Goal: Communication & Community: Answer question/provide support

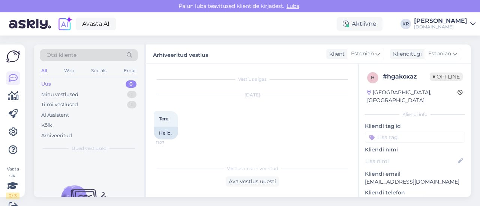
scroll to position [1267, 0]
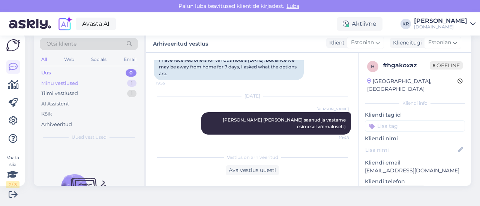
click at [78, 85] on div "Minu vestlused 1" at bounding box center [89, 83] width 98 height 10
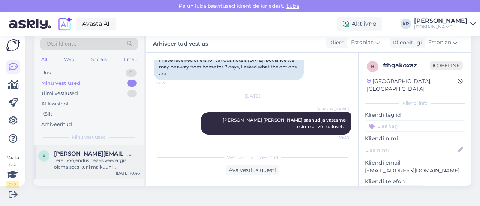
click at [94, 153] on span "[PERSON_NAME][EMAIL_ADDRESS][DOMAIN_NAME]" at bounding box center [93, 154] width 78 height 7
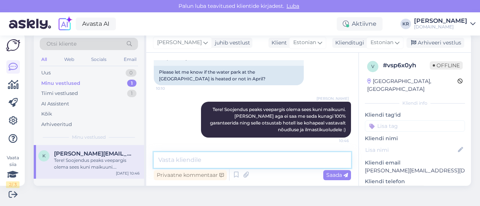
click at [202, 163] on textarea at bounding box center [252, 160] width 197 height 16
type textarea "Kas soovite pakkumist? :)"
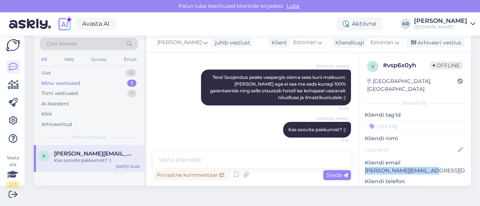
drag, startPoint x: 426, startPoint y: 166, endPoint x: 362, endPoint y: 162, distance: 64.6
click at [365, 167] on p "[PERSON_NAME][EMAIL_ADDRESS][DOMAIN_NAME]" at bounding box center [415, 171] width 100 height 8
copy p "[PERSON_NAME][EMAIL_ADDRESS][DOMAIN_NAME]"
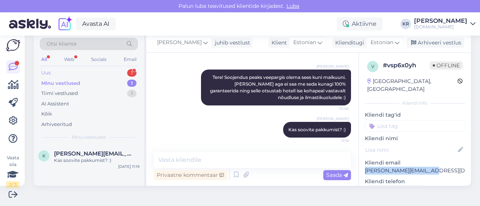
click at [87, 70] on div "Uus 1" at bounding box center [89, 73] width 98 height 10
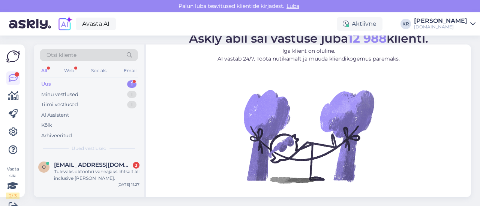
click at [92, 57] on div "Otsi kliente" at bounding box center [89, 55] width 98 height 12
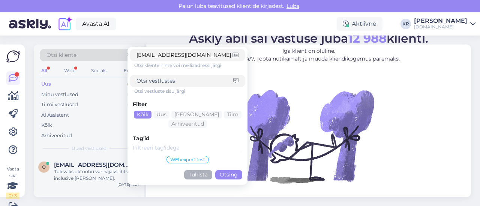
drag, startPoint x: 172, startPoint y: 55, endPoint x: 95, endPoint y: 54, distance: 77.2
click at [95, 54] on div "Otsi kliente [EMAIL_ADDRESS][DOMAIN_NAME] <[DOMAIN_NAME][EMAIL_ADDRESS][DOMAIN_…" at bounding box center [89, 57] width 98 height 17
type input "[EMAIL_ADDRESS][DOMAIN_NAME]"
click at [223, 172] on button "Otsing" at bounding box center [228, 174] width 27 height 9
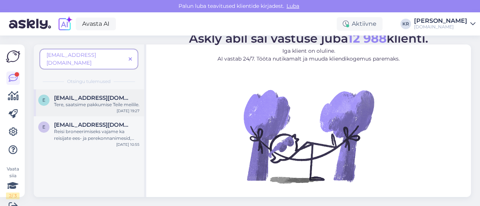
click at [106, 102] on div "Tere, saatsime pakkumise Teile meilile." at bounding box center [96, 105] width 85 height 7
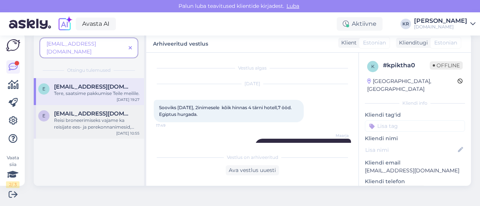
click at [114, 122] on div "Reisi broneerimiseks vajame ka reisijate ees- ja perekonnanimesid, sünniaegu ni…" at bounding box center [96, 123] width 85 height 13
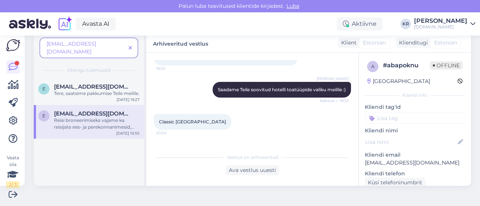
scroll to position [332, 0]
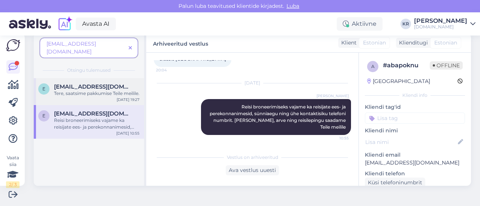
click at [121, 90] on div "Tere, saatsime pakkumise Teile meilile." at bounding box center [96, 93] width 85 height 7
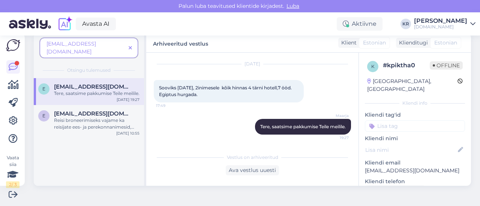
scroll to position [19, 0]
click at [130, 46] on icon at bounding box center [129, 48] width 3 height 5
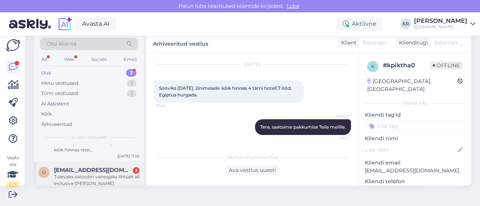
scroll to position [26, 0]
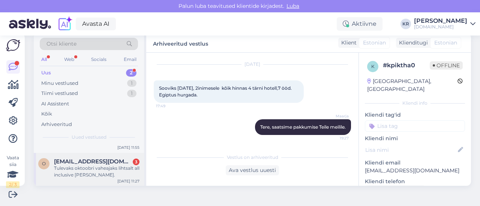
click at [114, 167] on div "Tulevaks oktoobri vaheajaks lihtsalt all inclusive [PERSON_NAME]." at bounding box center [96, 171] width 85 height 13
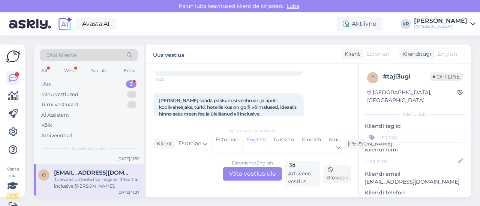
scroll to position [103, 0]
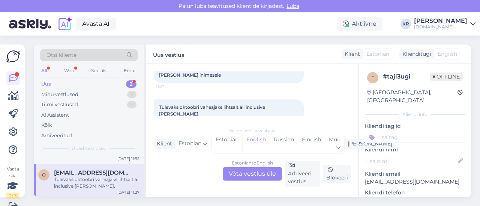
click at [256, 172] on div "Estonian to English Võta vestlus üle" at bounding box center [252, 173] width 59 height 13
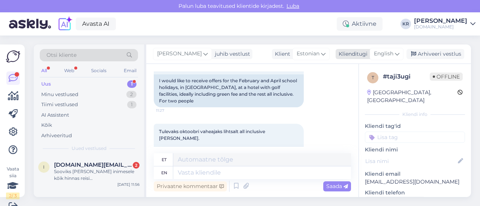
click at [386, 55] on span "English" at bounding box center [382, 54] width 19 height 8
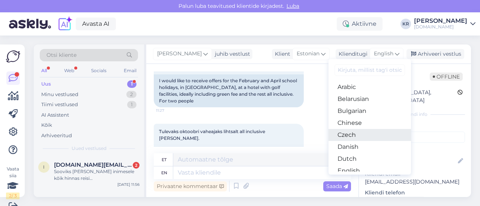
scroll to position [37, 0]
click at [354, 132] on link "English" at bounding box center [369, 134] width 82 height 12
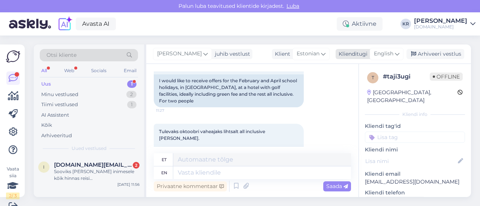
click at [378, 57] on span "English" at bounding box center [382, 54] width 19 height 8
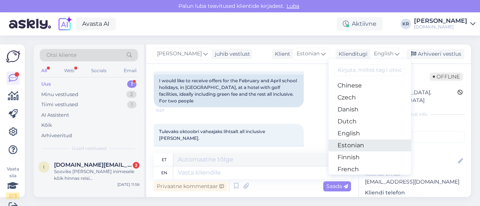
click at [359, 147] on link "Estonian" at bounding box center [369, 146] width 82 height 12
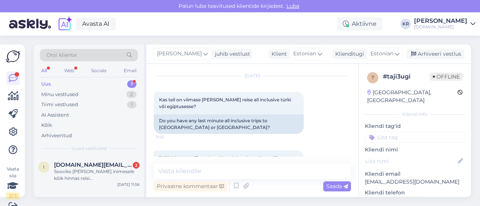
scroll to position [9, 0]
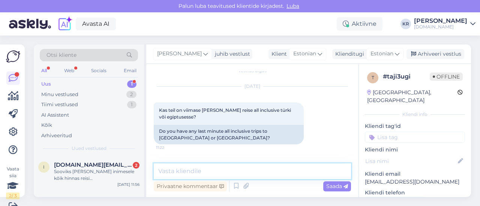
click at [236, 176] on textarea at bounding box center [252, 172] width 197 height 16
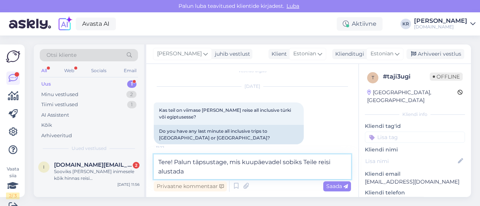
type textarea "Tere! Palun täpsustage, mis kuupäevadel sobiks Teile reisi alustada?"
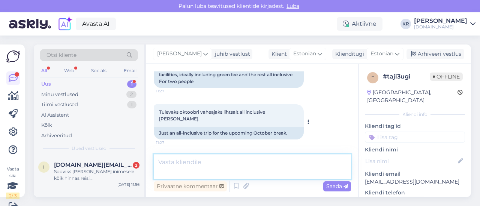
scroll to position [11, 0]
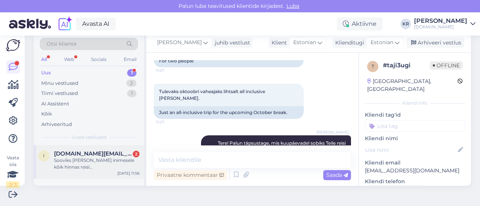
click at [117, 165] on div "Sooviks [PERSON_NAME] inimesele kõik hinnas reisi [DEMOGRAPHIC_DATA]. Algusega …" at bounding box center [96, 163] width 85 height 13
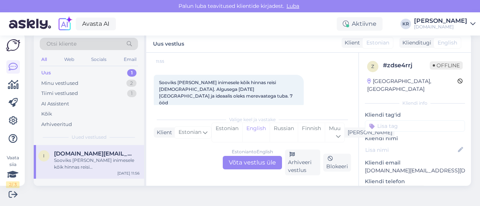
click at [269, 161] on div "Estonian to English Võta vestlus üle" at bounding box center [252, 162] width 59 height 13
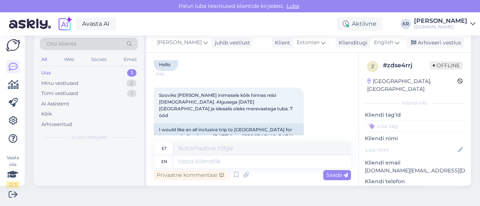
scroll to position [66, 0]
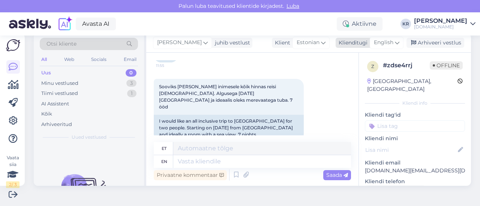
click at [394, 42] on icon at bounding box center [396, 43] width 4 height 8
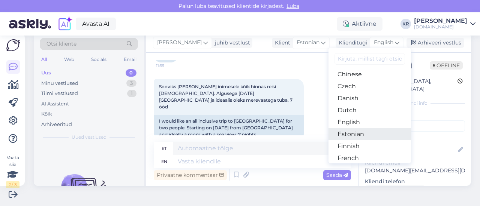
drag, startPoint x: 350, startPoint y: 134, endPoint x: 333, endPoint y: 136, distance: 17.3
click at [350, 134] on link "Estonian" at bounding box center [369, 134] width 82 height 12
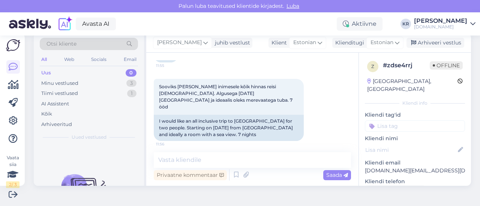
scroll to position [56, 0]
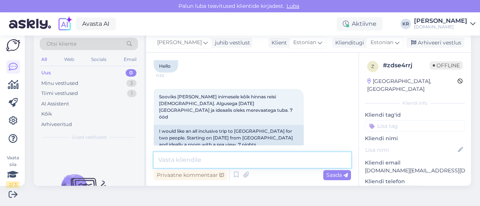
click at [231, 163] on textarea at bounding box center [252, 160] width 197 height 16
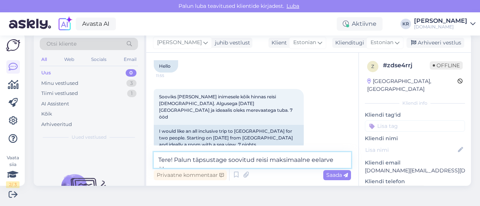
scroll to position [65, 0]
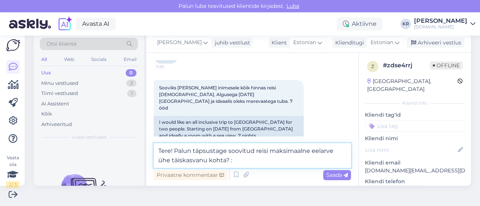
type textarea "Tere! Palun täpsustage soovitud reisi maksimaalne eelarve ühe täiskasvanu kohta…"
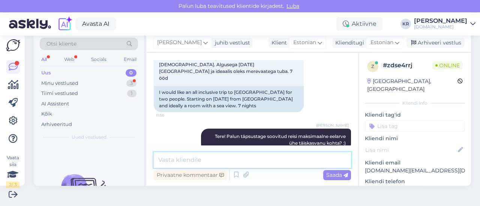
scroll to position [127, 0]
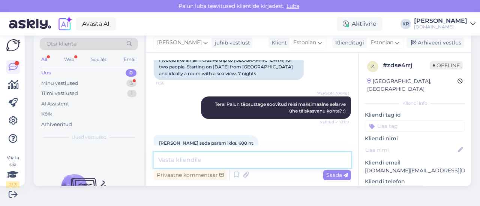
type textarea "H"
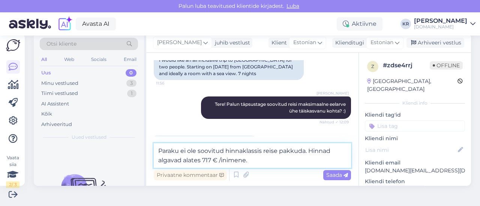
click at [182, 160] on textarea "Paraku ei ole soovitud hinnaklassis reise pakkuda. Hinnad algavad alates 717 € …" at bounding box center [252, 155] width 197 height 25
click at [294, 162] on textarea "Paraku ei ole soovitud hinnaklassis reise pakkuda. Hinnad algavad 4* hotellides…" at bounding box center [252, 155] width 197 height 25
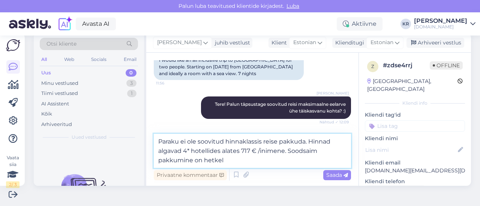
paste textarea "[GEOGRAPHIC_DATA] 4****"
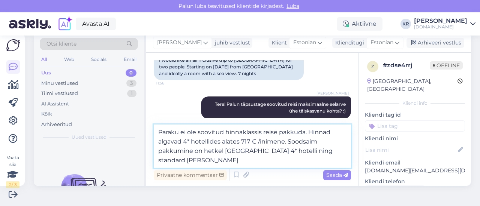
type textarea "Paraku ei ole soovitud hinnaklassis reise pakkuda. Hinnad algavad 4* hotellides…"
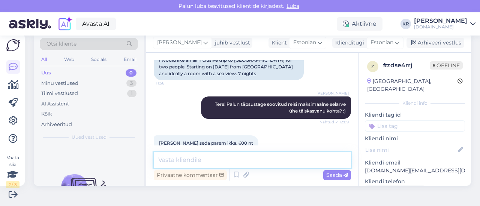
scroll to position [179, 0]
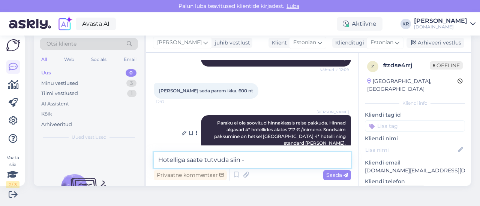
paste textarea "[URL][DOMAIN_NAME]"
type textarea "Hotelliga saate tutvuda siin - [URL][DOMAIN_NAME]"
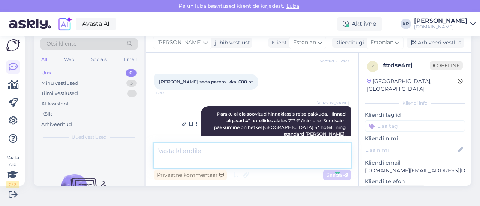
scroll to position [218, 0]
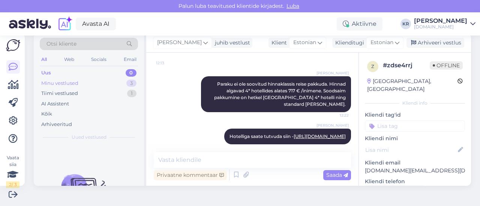
click at [107, 82] on div "Minu vestlused 3" at bounding box center [89, 83] width 98 height 10
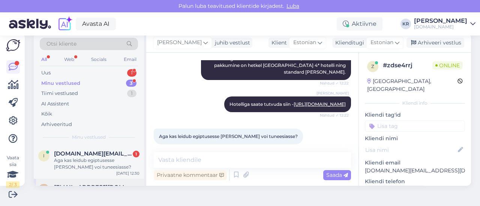
scroll to position [0, 0]
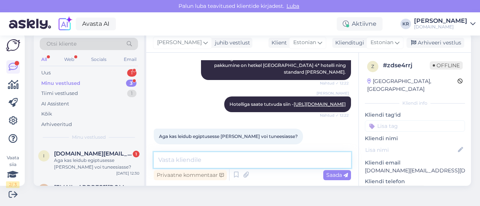
click at [229, 160] on textarea at bounding box center [252, 160] width 197 height 16
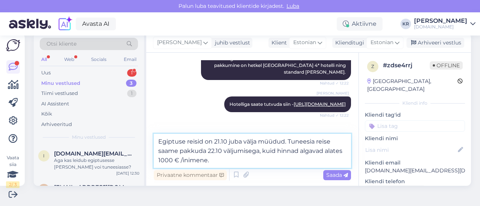
drag, startPoint x: 191, startPoint y: 162, endPoint x: 177, endPoint y: 162, distance: 14.2
click at [177, 162] on textarea "Egiptuse reisid on 21.10 juba välja müüdud. Tuneesia reise saame pakkuda 22.10 …" at bounding box center [252, 151] width 197 height 34
type textarea "Egiptuse reisid on 21.10 juba välja müüdud. Tuneesia reise saame pakkuda 22.10 …"
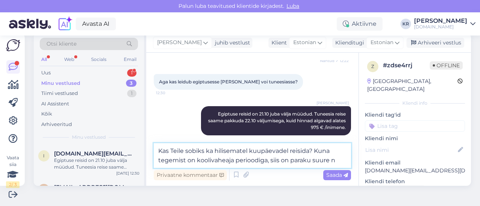
scroll to position [315, 0]
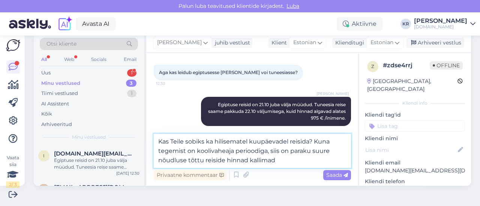
type textarea "Kas Teile sobiks ka hilisematel kuupäevadel reisida? Kuna tegemist on koolivahe…"
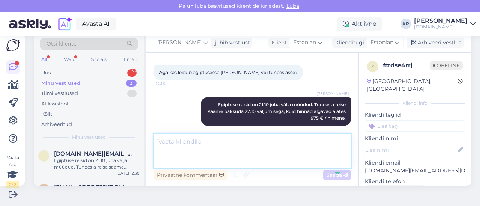
scroll to position [342, 0]
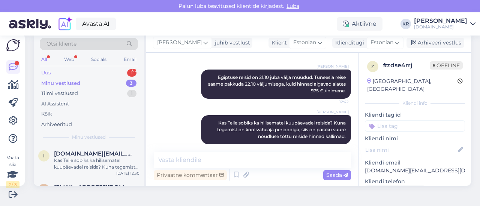
click at [122, 72] on div "Uus 1" at bounding box center [89, 73] width 98 height 10
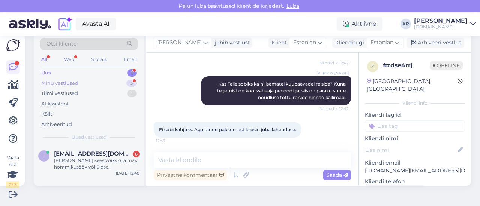
click at [96, 83] on div "Minu vestlused 3" at bounding box center [89, 83] width 98 height 10
click at [102, 160] on div "Ei sobi kahjuks. Aga tänud pakkumast leidsin juba lahenduse." at bounding box center [96, 163] width 85 height 13
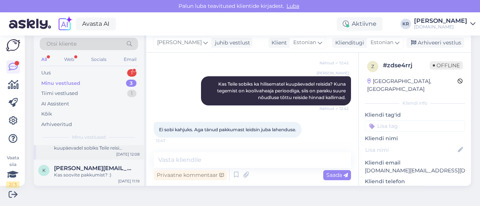
scroll to position [0, 0]
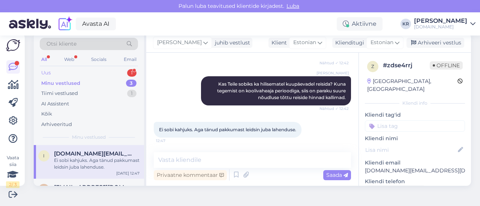
click at [92, 72] on div "Uus 1" at bounding box center [89, 73] width 98 height 10
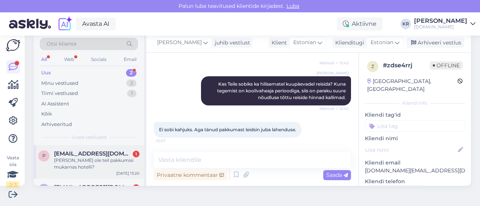
click at [89, 167] on div "[PERSON_NAME] ole teil pakkumisi mukarnas hotelli?" at bounding box center [96, 163] width 85 height 13
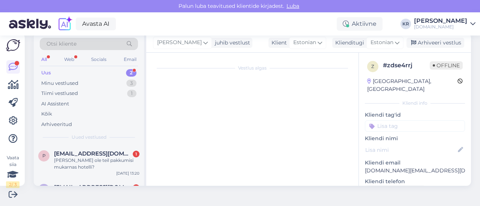
scroll to position [1337, 0]
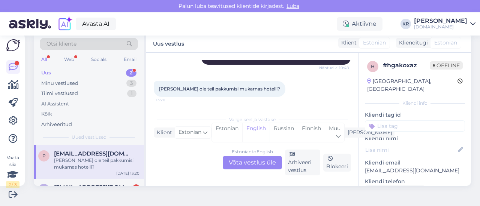
click at [260, 159] on div "Estonian to English Võta vestlus üle" at bounding box center [252, 162] width 59 height 13
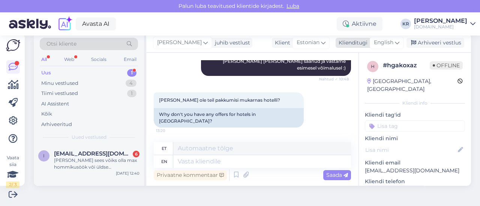
click at [394, 41] on icon at bounding box center [396, 43] width 4 height 8
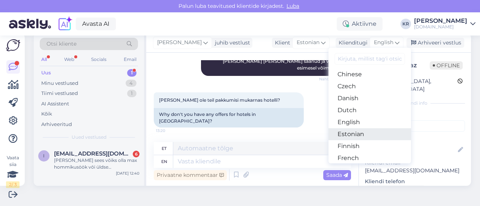
drag, startPoint x: 357, startPoint y: 136, endPoint x: 315, endPoint y: 146, distance: 42.9
click at [357, 136] on link "Estonian" at bounding box center [369, 134] width 82 height 12
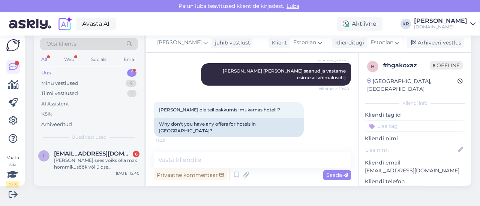
scroll to position [1309, 0]
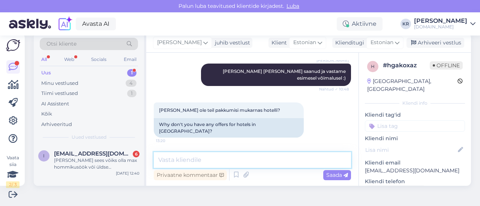
click at [210, 160] on textarea at bounding box center [252, 160] width 197 height 16
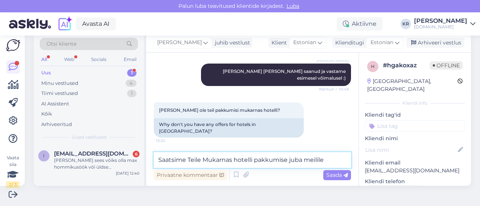
type textarea "Saatsime Teile Mukarnas hotelli pakkumise juba meilile."
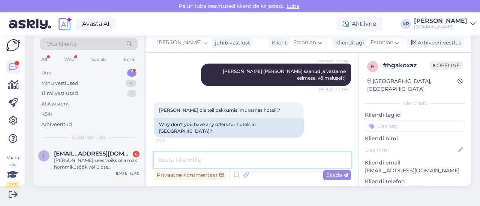
scroll to position [1341, 0]
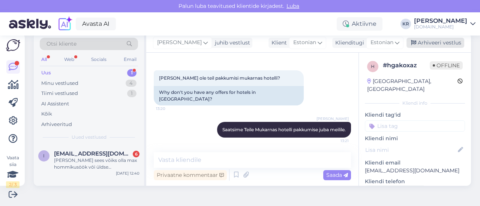
click at [417, 44] on div "Arhiveeri vestlus" at bounding box center [435, 43] width 58 height 10
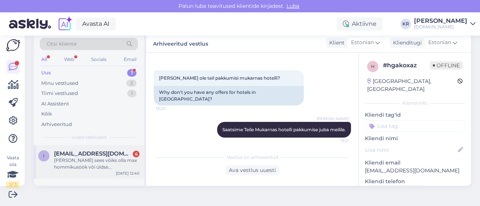
click at [117, 160] on div "[PERSON_NAME] sees võiks olla max hommikusöök või üldse [PERSON_NAME] söökidega…" at bounding box center [96, 163] width 85 height 13
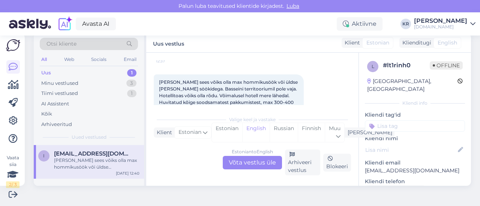
scroll to position [206, 0]
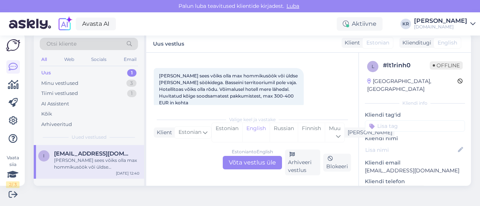
click at [247, 162] on div "Estonian to English Võta vestlus üle" at bounding box center [252, 162] width 59 height 13
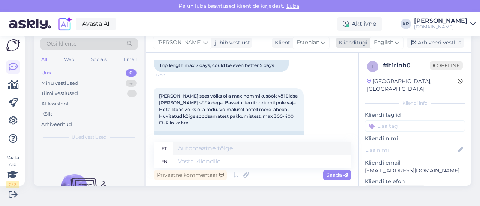
click at [375, 42] on span "English" at bounding box center [382, 43] width 19 height 8
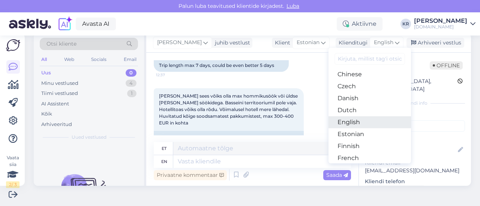
click at [348, 123] on link "English" at bounding box center [369, 123] width 82 height 12
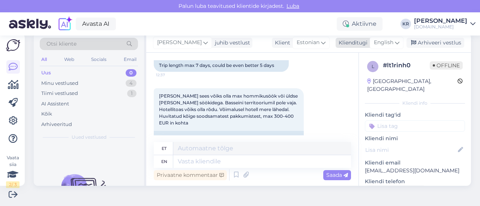
click at [387, 40] on span "English" at bounding box center [382, 43] width 19 height 8
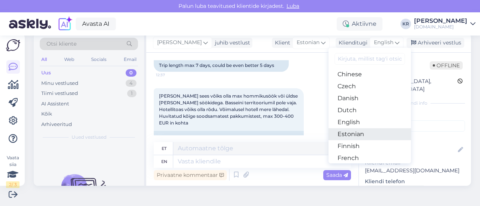
click at [359, 131] on link "Estonian" at bounding box center [369, 134] width 82 height 12
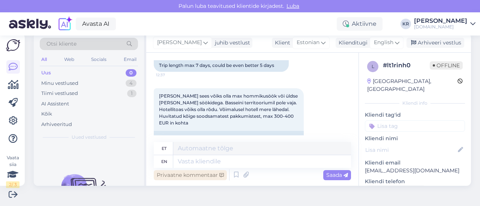
scroll to position [269, 0]
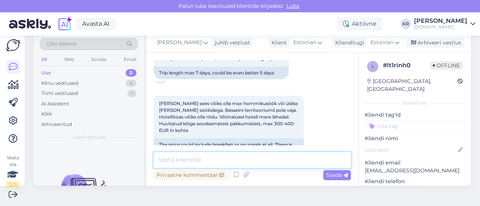
click at [229, 160] on textarea at bounding box center [252, 160] width 197 height 16
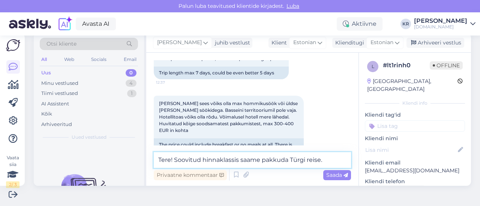
drag, startPoint x: 173, startPoint y: 161, endPoint x: 291, endPoint y: 159, distance: 117.6
click at [291, 159] on textarea "Tere! Soovitud hinnaklassis saame pakkuda Türgi reise." at bounding box center [252, 160] width 197 height 16
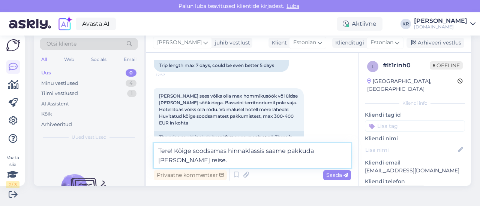
click at [285, 161] on textarea "Tere! Kõige soodsamas hinnaklassis saame pakkuda [PERSON_NAME] reise." at bounding box center [252, 155] width 197 height 25
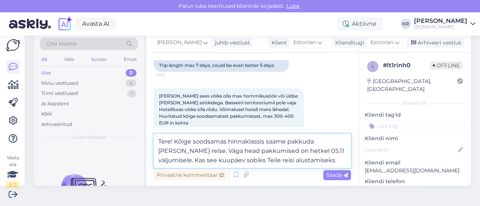
type textarea "Tere! Kõige soodsamas hinnaklassis saame pakkuda [PERSON_NAME] reise. Väga head…"
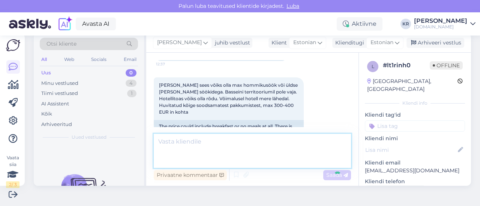
scroll to position [315, 0]
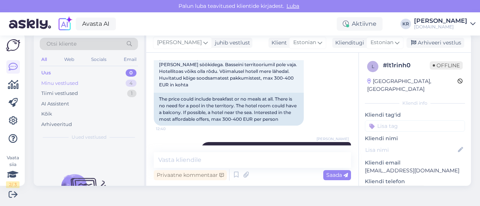
click at [103, 81] on div "Minu vestlused 4" at bounding box center [89, 83] width 98 height 10
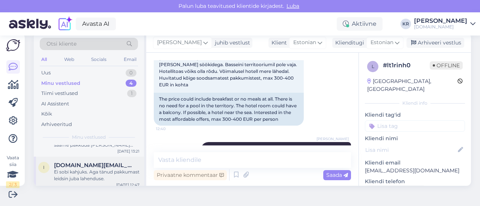
scroll to position [37, 0]
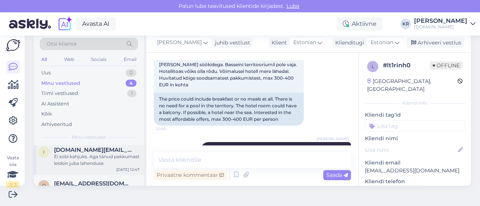
click at [98, 161] on div "Ei sobi kahjuks. Aga tänud pakkumast leidsin juba lahenduse." at bounding box center [96, 160] width 85 height 13
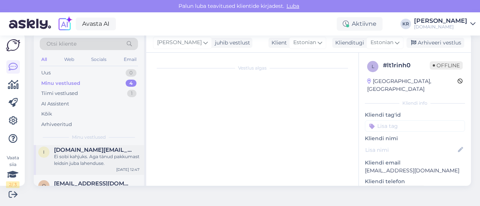
scroll to position [381, 0]
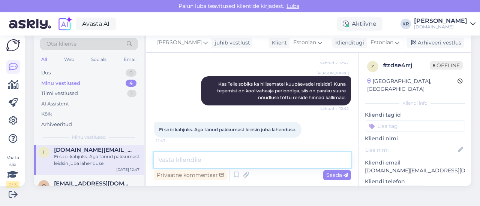
click at [192, 161] on textarea at bounding box center [252, 160] width 197 height 16
type textarea "Hästi! :)"
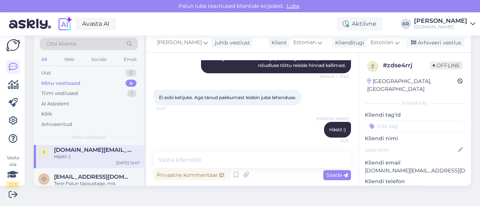
drag, startPoint x: 415, startPoint y: 46, endPoint x: 124, endPoint y: 178, distance: 319.4
click at [413, 46] on div "Arhiveeri vestlus" at bounding box center [435, 43] width 58 height 10
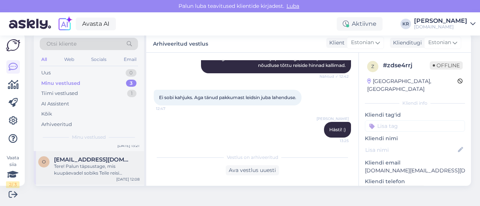
scroll to position [37, 0]
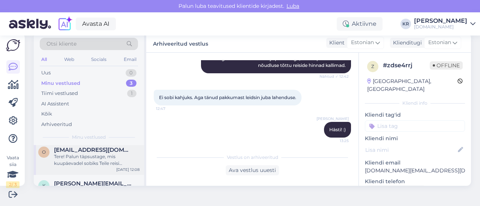
click at [101, 161] on div "Tere! Palun täpsustage, mis kuupäevadel sobiks Teile reisi alustada?" at bounding box center [96, 160] width 85 height 13
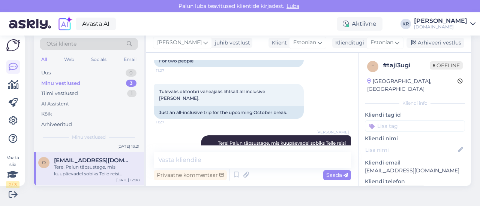
scroll to position [0, 0]
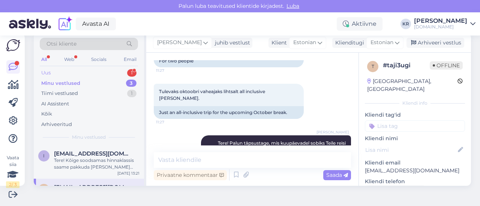
click at [91, 69] on div "Uus 1" at bounding box center [89, 73] width 98 height 10
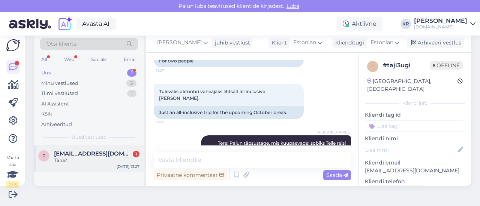
click at [92, 159] on div "Täna?" at bounding box center [96, 160] width 85 height 7
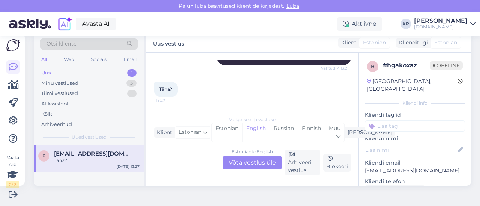
click at [274, 167] on div "Estonian to English Võta vestlus üle" at bounding box center [252, 162] width 59 height 13
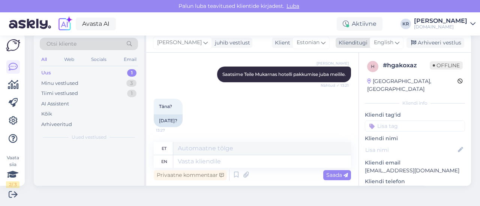
scroll to position [1397, 0]
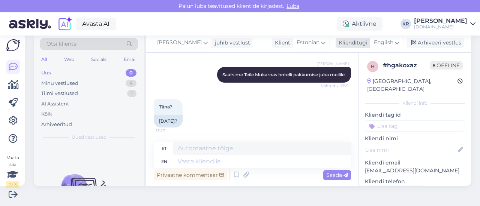
click at [387, 44] on span "English" at bounding box center [382, 43] width 19 height 8
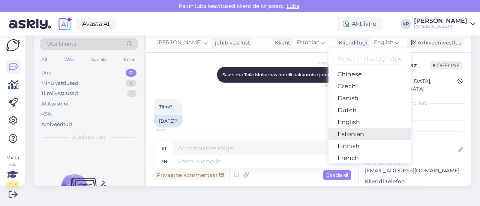
click at [348, 131] on link "Estonian" at bounding box center [369, 134] width 82 height 12
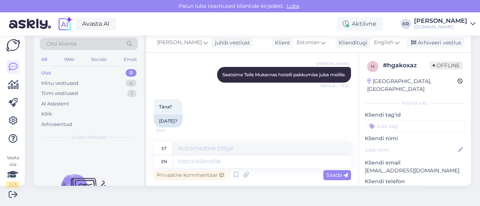
scroll to position [1386, 0]
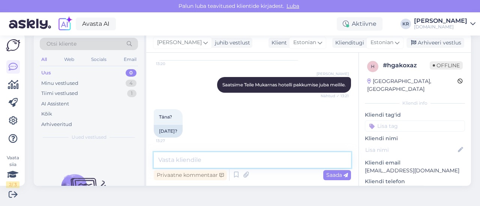
click at [228, 159] on textarea at bounding box center [252, 160] width 197 height 16
type textarea "Pakkumine on saadetud 12:12 Teile meilile"
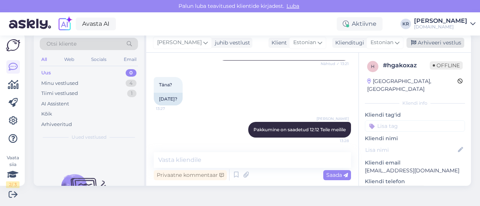
click at [429, 42] on div "Arhiveeri vestlus" at bounding box center [435, 43] width 58 height 10
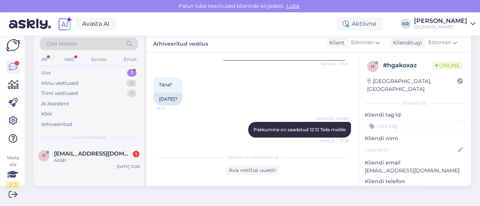
scroll to position [1454, 0]
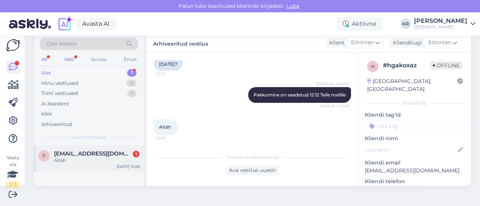
click at [97, 160] on div "Aitäh" at bounding box center [96, 160] width 85 height 7
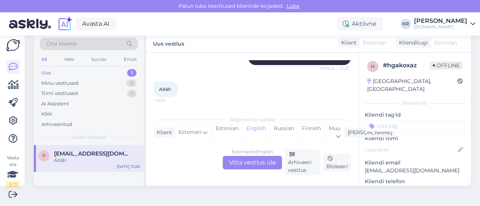
click at [245, 162] on div "Estonian to English Võta vestlus üle" at bounding box center [252, 162] width 59 height 13
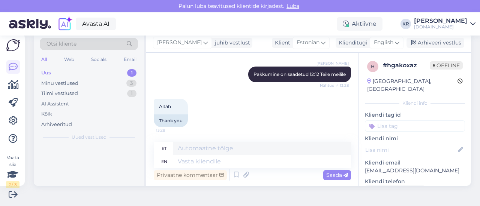
scroll to position [1474, 0]
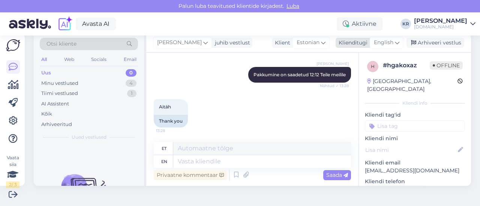
click at [384, 44] on span "English" at bounding box center [382, 43] width 19 height 8
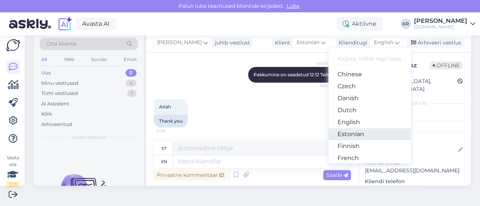
click at [349, 131] on link "Estonian" at bounding box center [369, 134] width 82 height 12
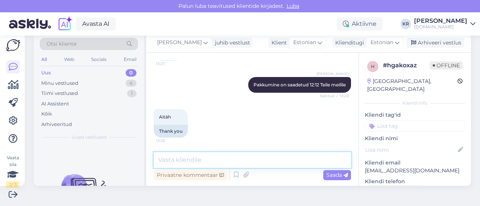
click at [223, 166] on textarea at bounding box center [252, 160] width 197 height 16
type textarea ":"
type textarea "Palun :)"
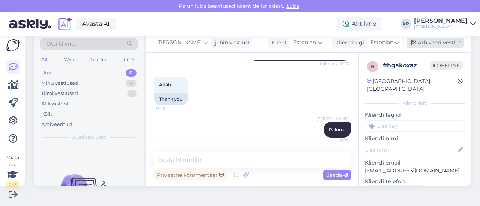
click at [439, 40] on div "Arhiveeri vestlus" at bounding box center [435, 43] width 58 height 10
